Goal: Task Accomplishment & Management: Manage account settings

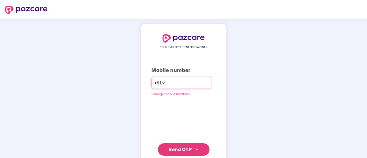
click at [179, 84] on input "number" at bounding box center [187, 83] width 42 height 8
type input "**********"
click at [192, 149] on span "Send OTP" at bounding box center [184, 149] width 30 height 7
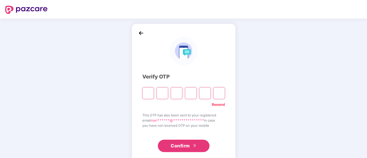
paste input "*"
type input "*"
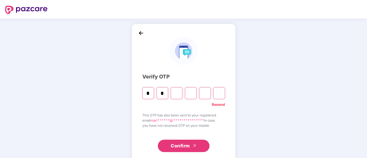
type input "*"
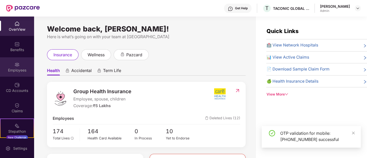
click at [22, 72] on div "Employees" at bounding box center [17, 70] width 34 height 5
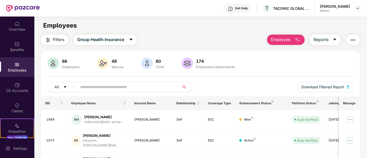
click at [122, 84] on input "text" at bounding box center [126, 87] width 93 height 8
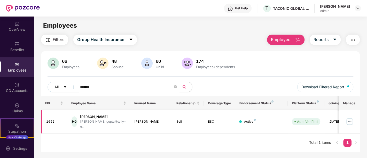
type input "*******"
click at [109, 119] on div "[PERSON_NAME]" at bounding box center [103, 116] width 46 height 5
click at [349, 122] on img at bounding box center [350, 122] width 8 height 8
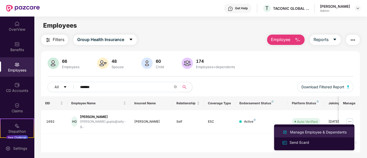
click at [309, 133] on div "Manage Employee & Dependents" at bounding box center [318, 132] width 59 height 6
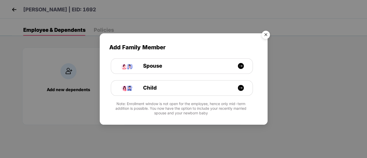
click at [263, 37] on img "Close" at bounding box center [266, 35] width 14 height 14
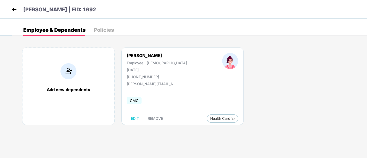
click at [9, 9] on div "[PERSON_NAME] | EID: 1692" at bounding box center [183, 9] width 367 height 19
click at [12, 9] on img at bounding box center [14, 10] width 8 height 8
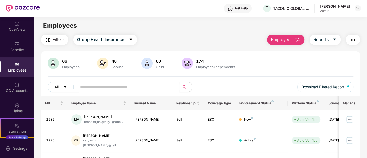
click at [197, 60] on div "174" at bounding box center [215, 61] width 41 height 5
copy div "174"
